Goal: Obtain resource: Obtain resource

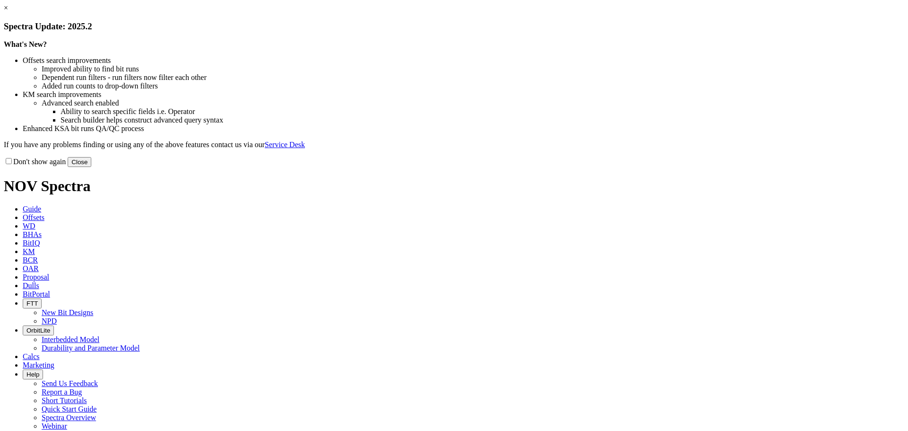
click at [8, 12] on link "×" at bounding box center [6, 8] width 4 height 8
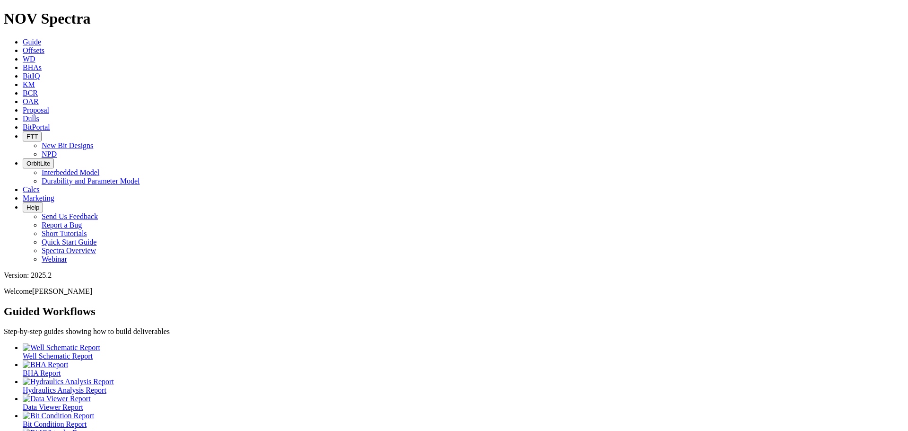
click at [23, 46] on icon at bounding box center [23, 50] width 0 height 8
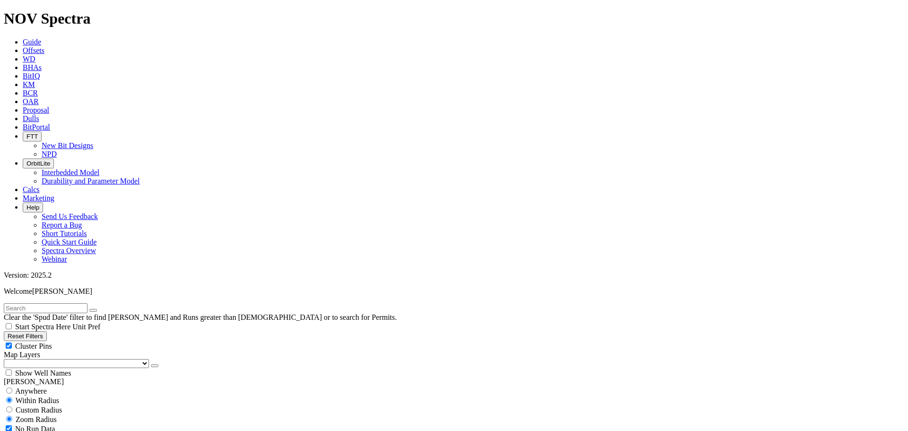
scroll to position [70689, 0]
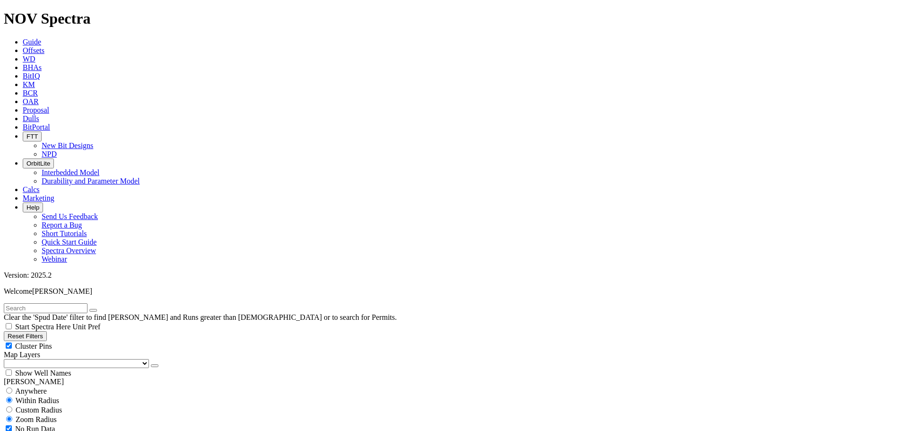
scroll to position [25159, 0]
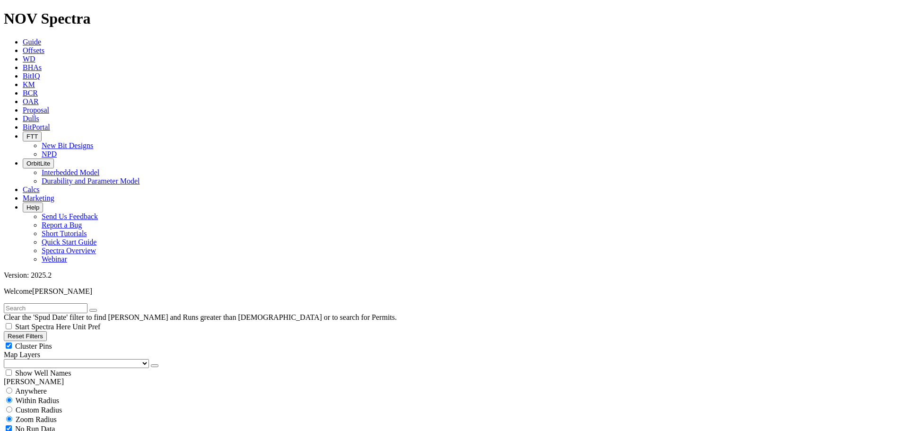
select select
